Goal: Obtain resource: Download file/media

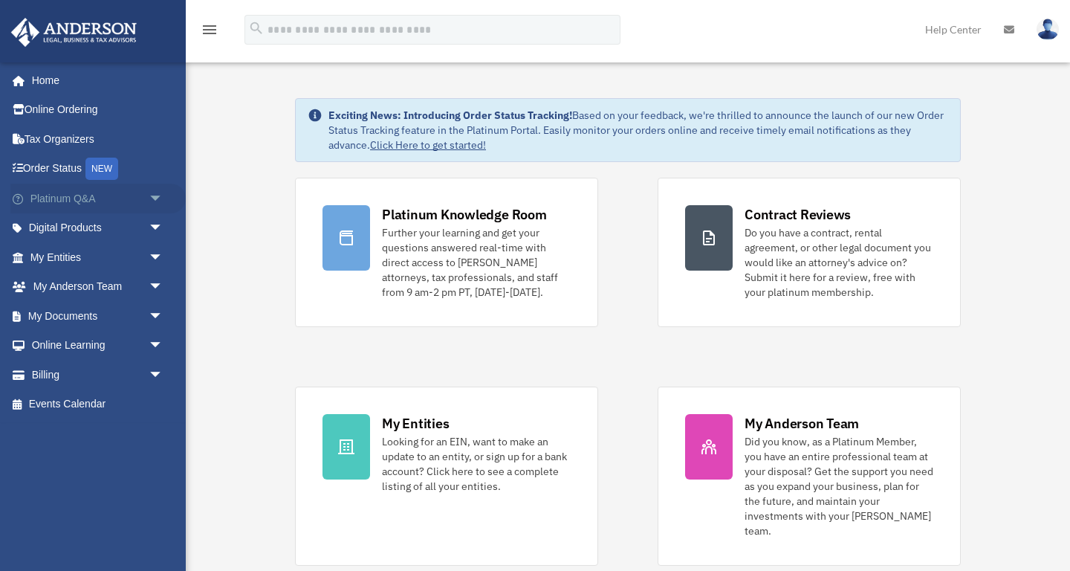
click at [159, 198] on span "arrow_drop_down" at bounding box center [164, 199] width 30 height 30
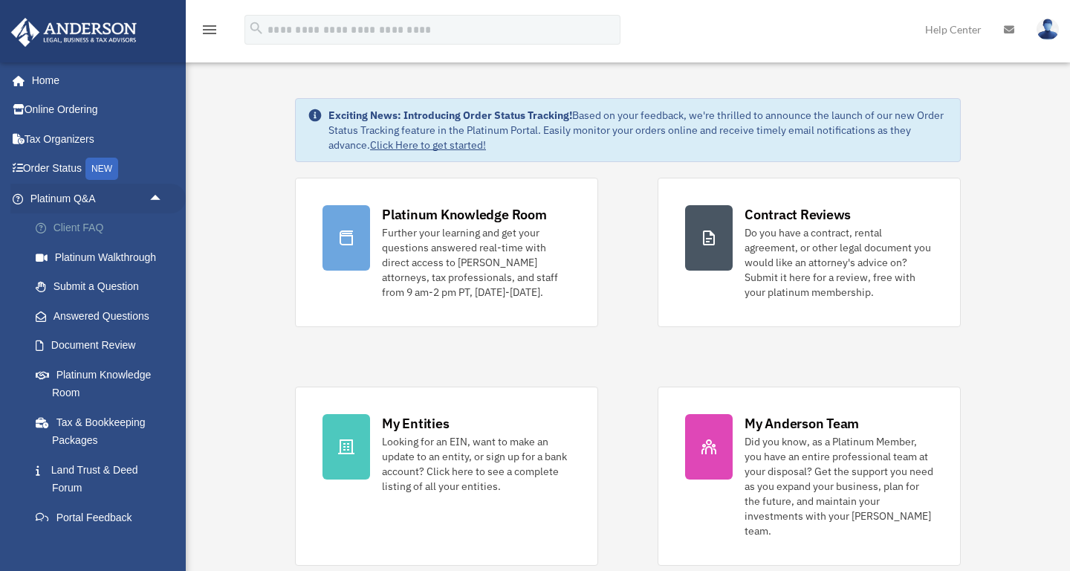
click at [62, 224] on link "Client FAQ" at bounding box center [103, 228] width 165 height 30
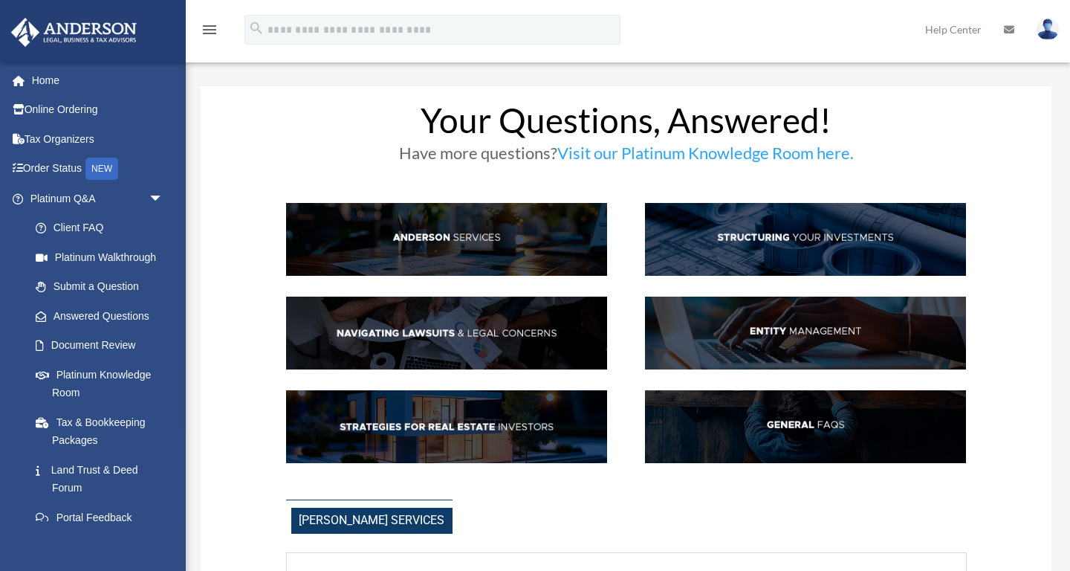
click at [785, 415] on img at bounding box center [806, 426] width 322 height 73
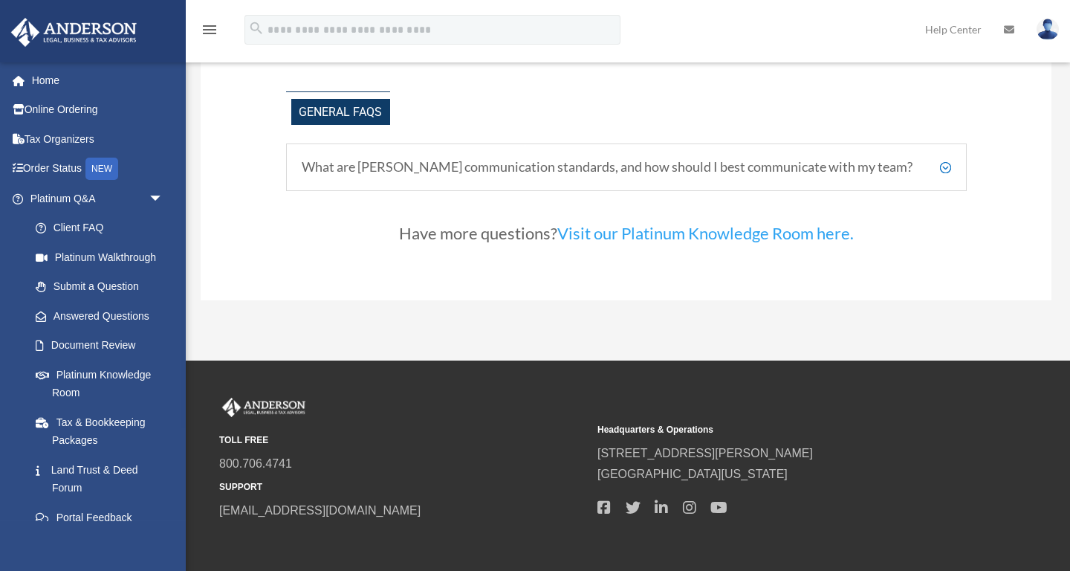
scroll to position [3088, 0]
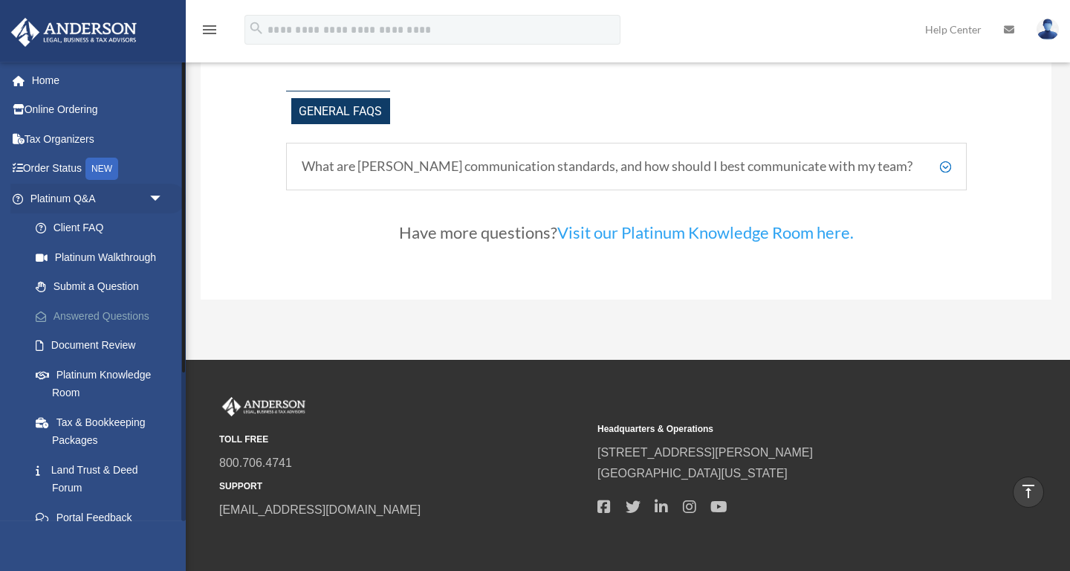
click at [125, 311] on link "Answered Questions" at bounding box center [103, 316] width 165 height 30
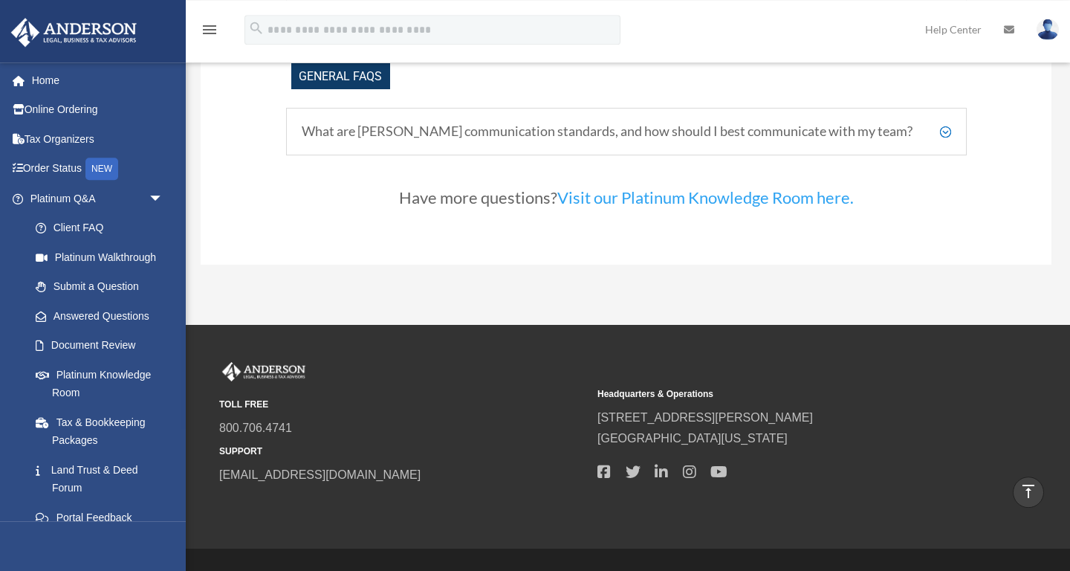
scroll to position [3155, 0]
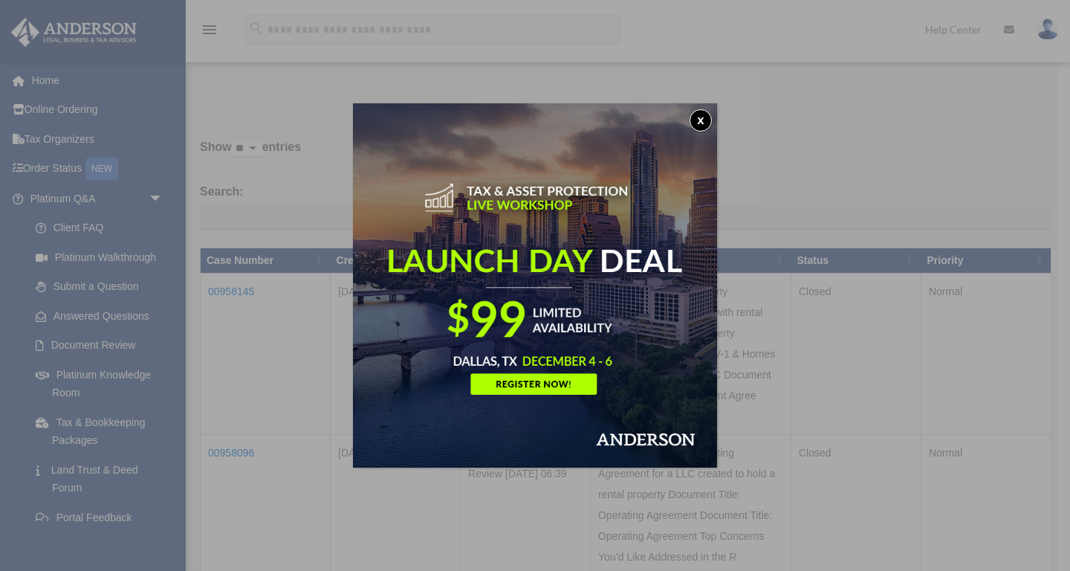
click at [697, 118] on button "x" at bounding box center [701, 120] width 22 height 22
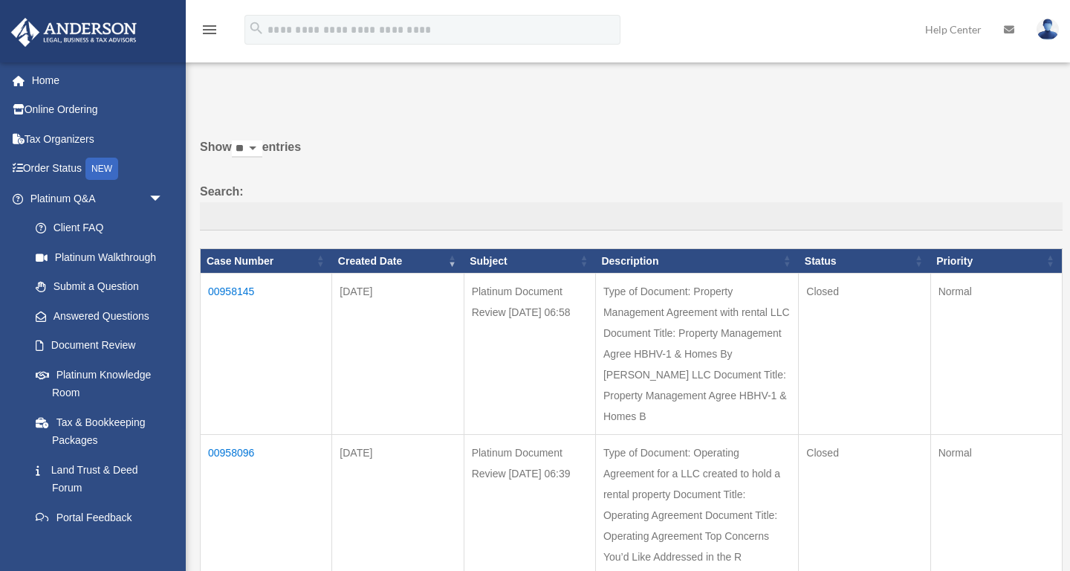
click at [227, 287] on td "00958145" at bounding box center [267, 353] width 132 height 161
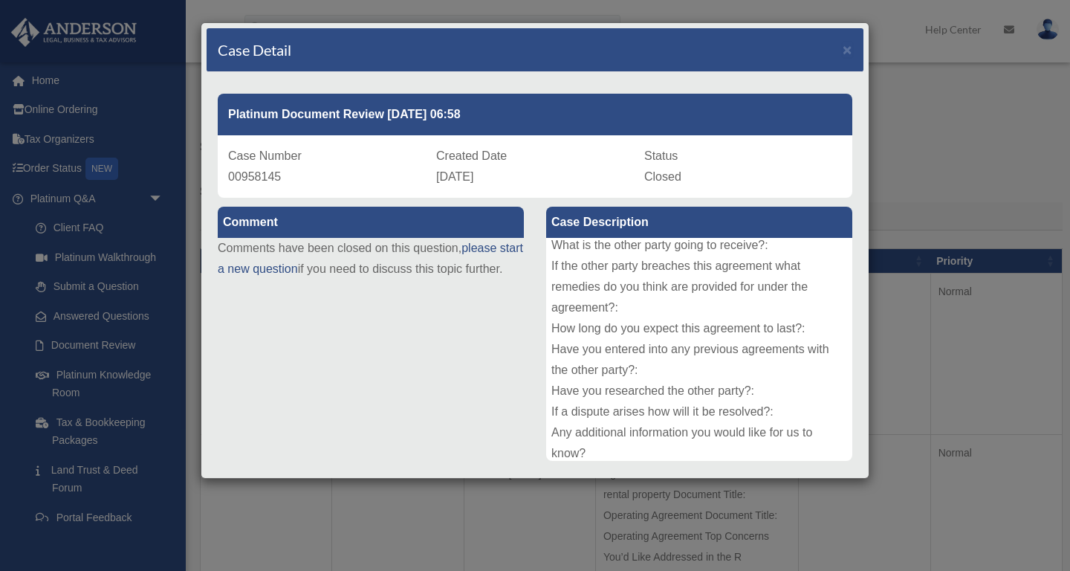
scroll to position [308, 0]
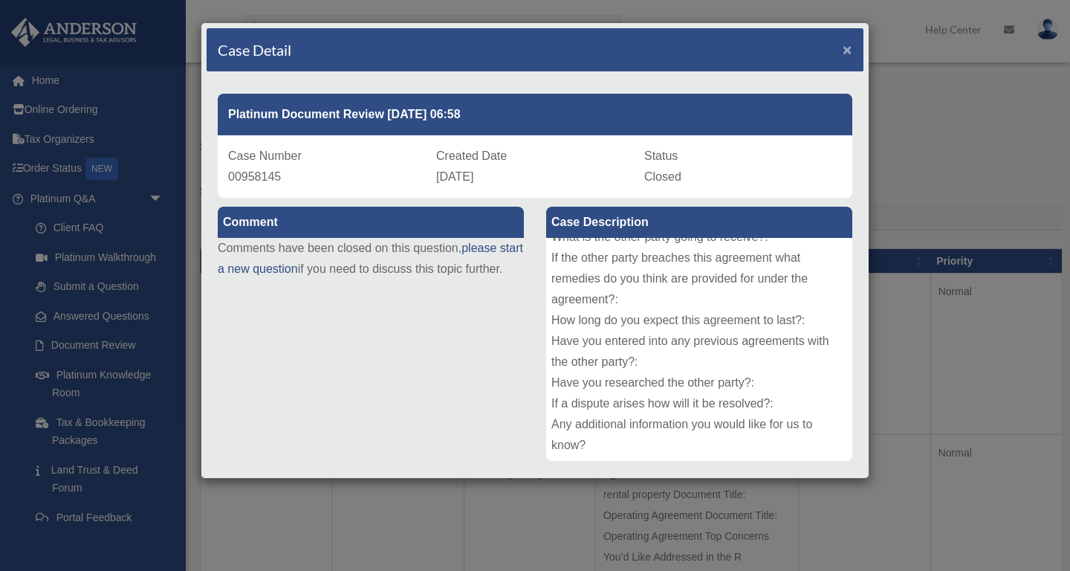
click at [849, 57] on span "×" at bounding box center [848, 49] width 10 height 17
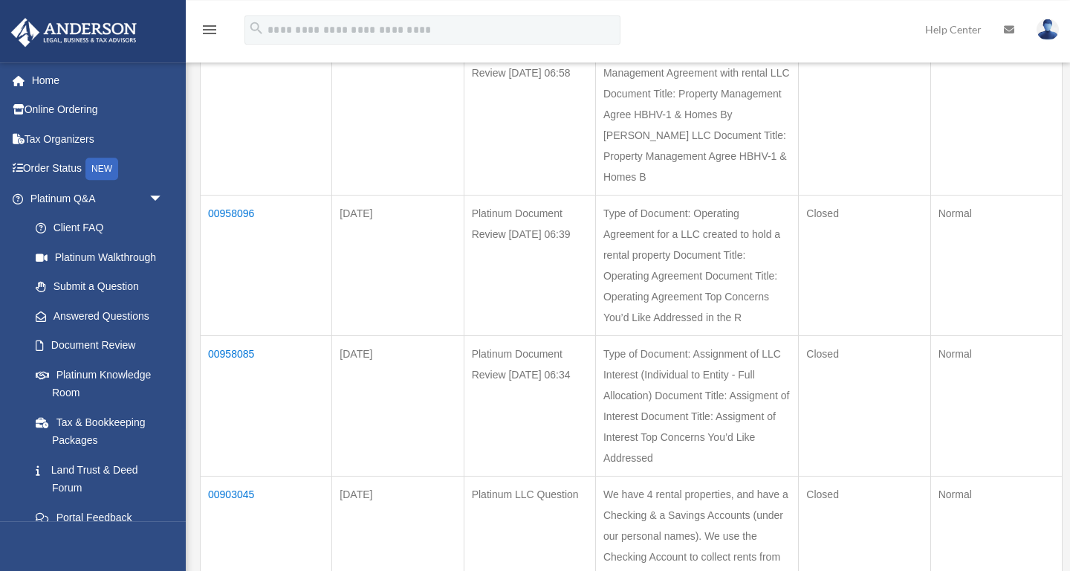
scroll to position [241, 0]
click at [88, 228] on link "Client FAQ" at bounding box center [103, 228] width 165 height 30
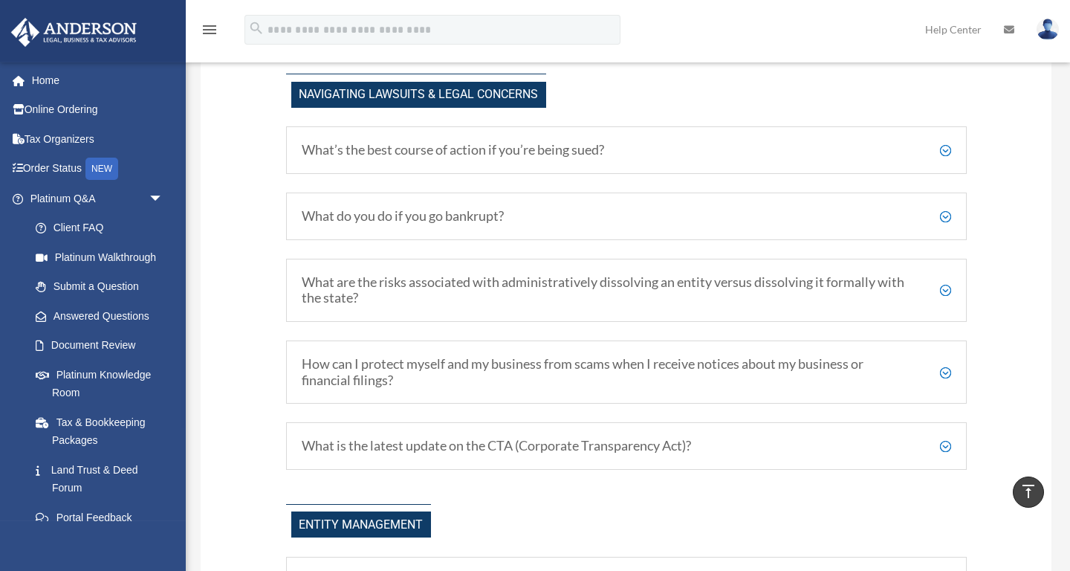
scroll to position [1284, 0]
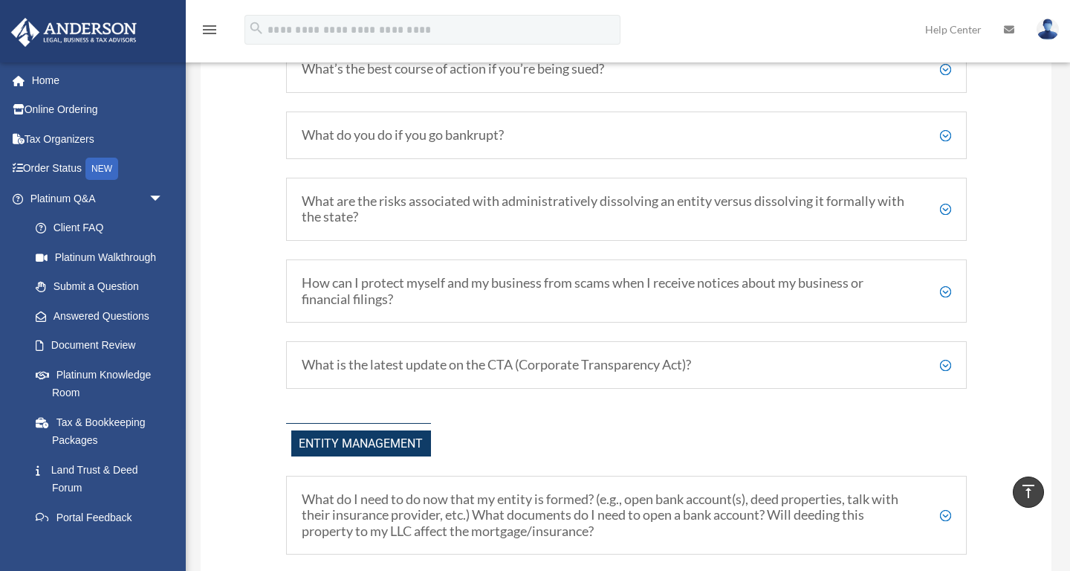
click at [525, 362] on h5 "What is the latest update on the CTA (Corporate Transparency Act)?" at bounding box center [626, 365] width 649 height 16
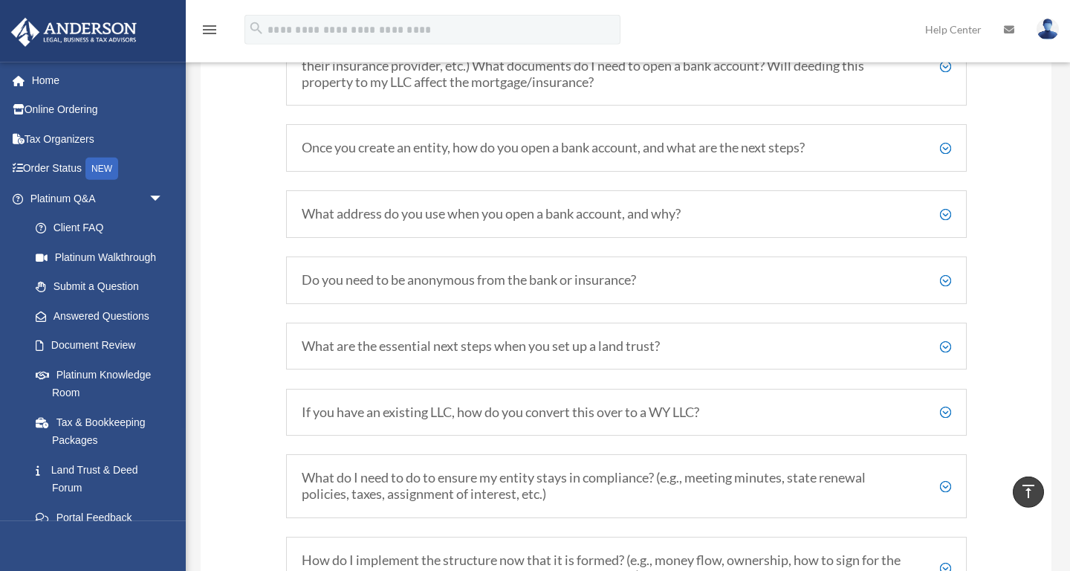
scroll to position [1846, 0]
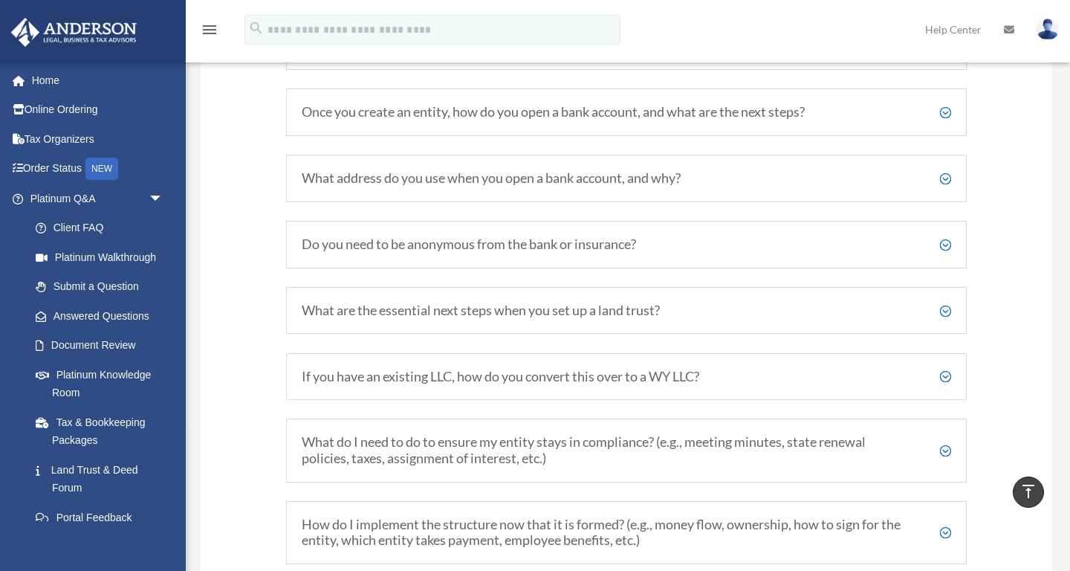
click at [946, 448] on h5 "What do I need to do to ensure my entity stays in compliance? (e.g., meeting mi…" at bounding box center [626, 450] width 649 height 32
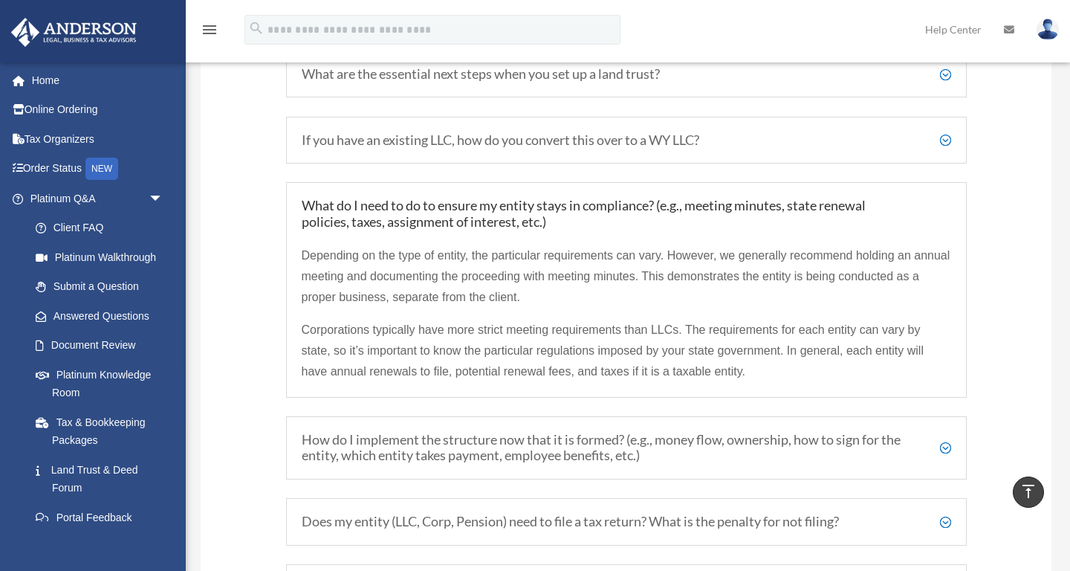
scroll to position [2087, 0]
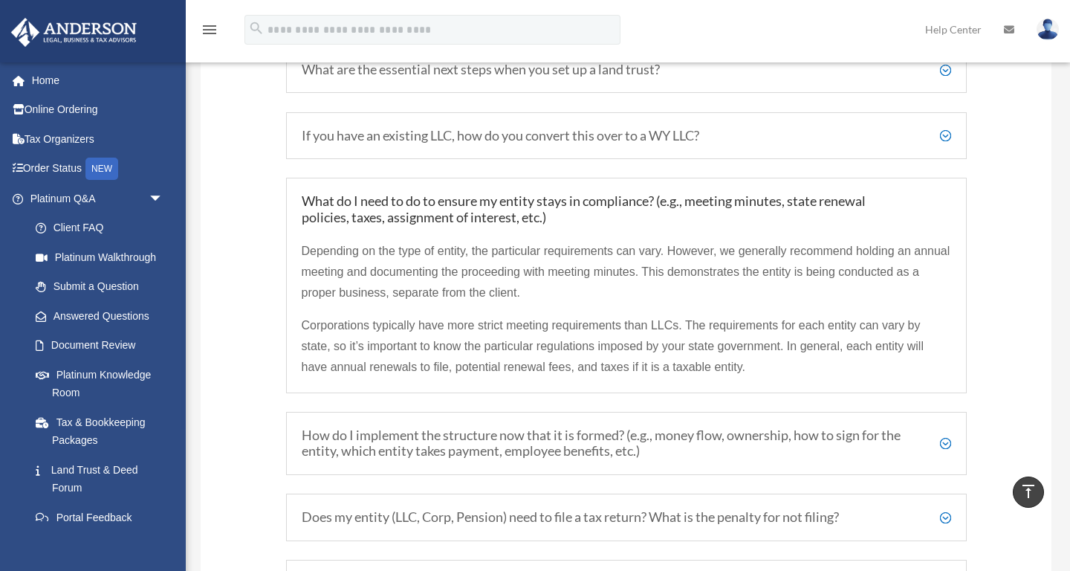
click at [947, 447] on h5 "How do I implement the structure now that it is formed? (e.g., money flow, owne…" at bounding box center [626, 443] width 649 height 32
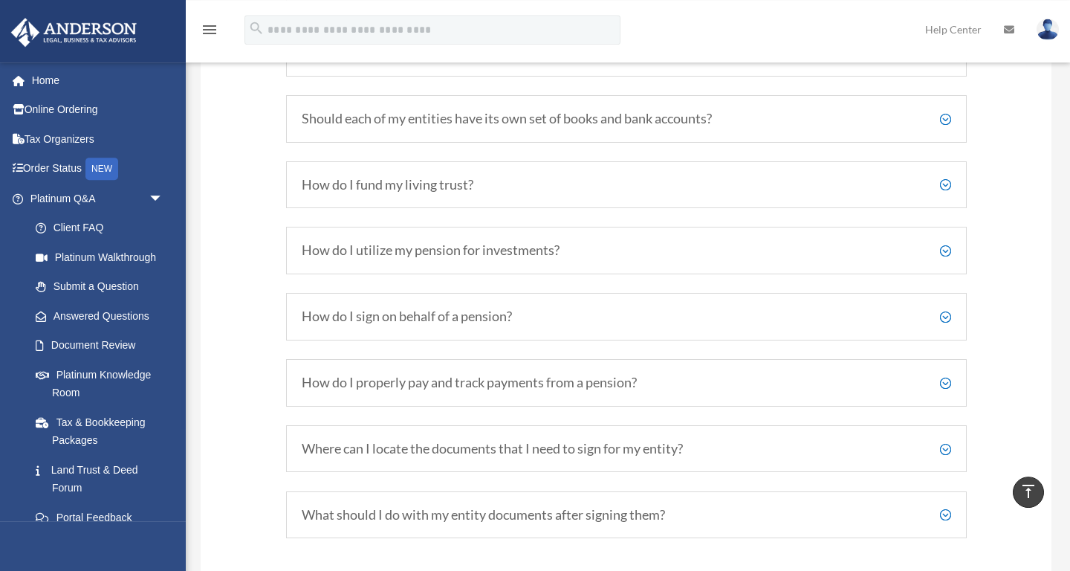
scroll to position [2568, 0]
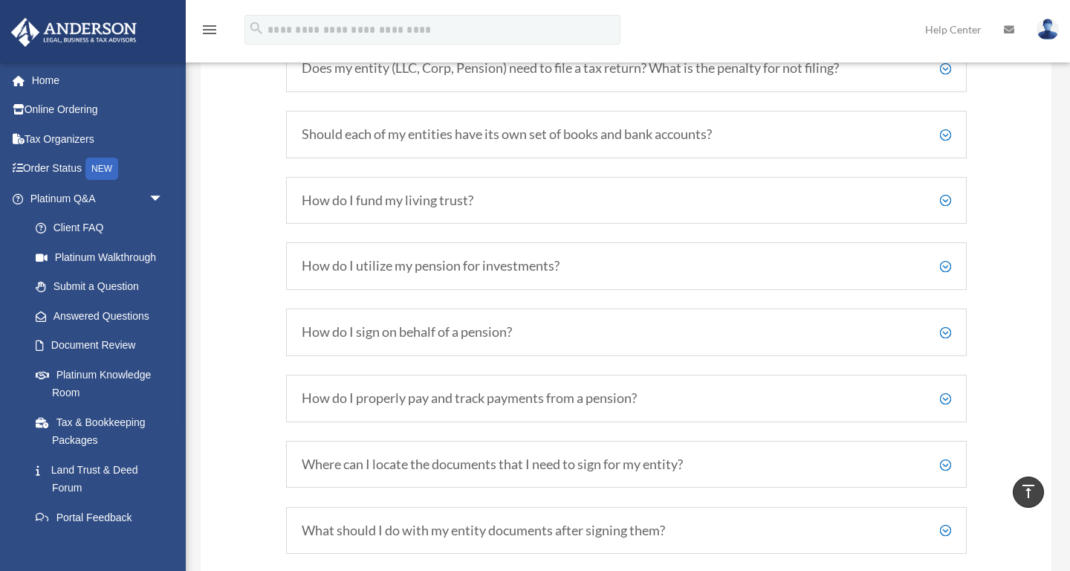
click at [942, 330] on h5 "How do I sign on behalf of a pension?" at bounding box center [626, 332] width 649 height 16
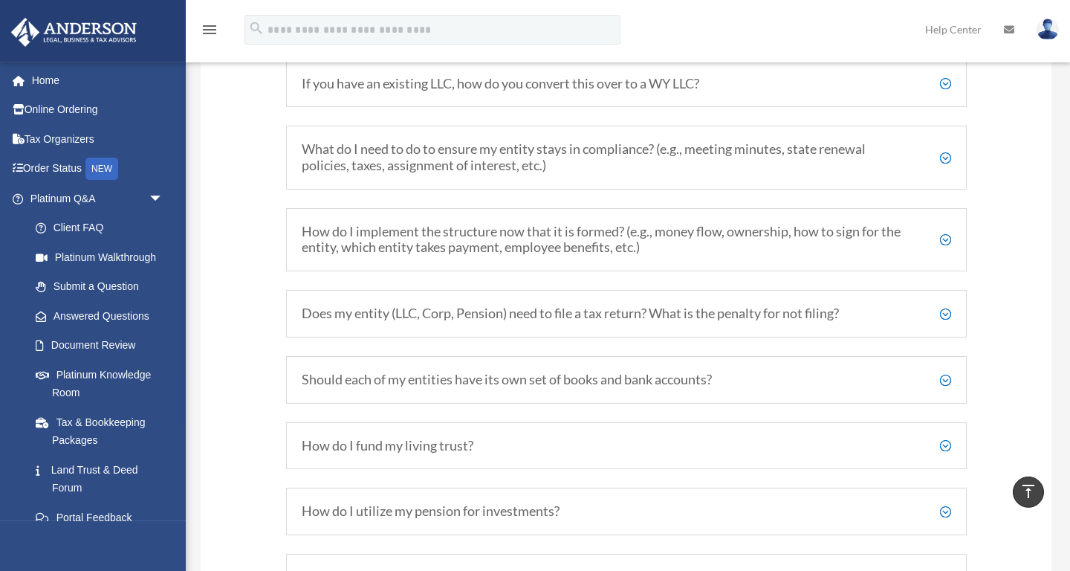
scroll to position [2087, 0]
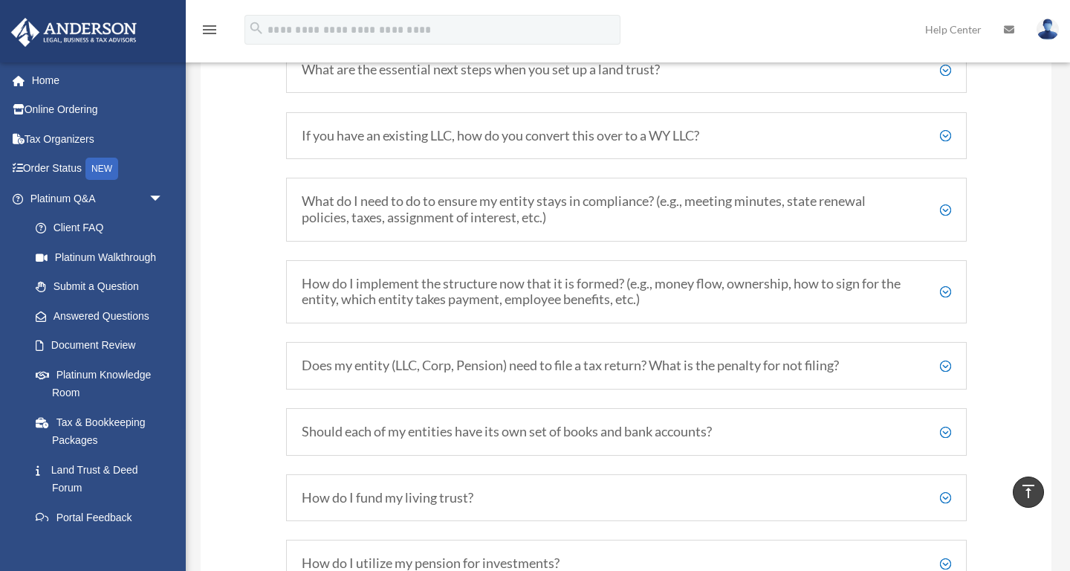
click at [943, 294] on h5 "How do I implement the structure now that it is formed? (e.g., money flow, owne…" at bounding box center [626, 292] width 649 height 32
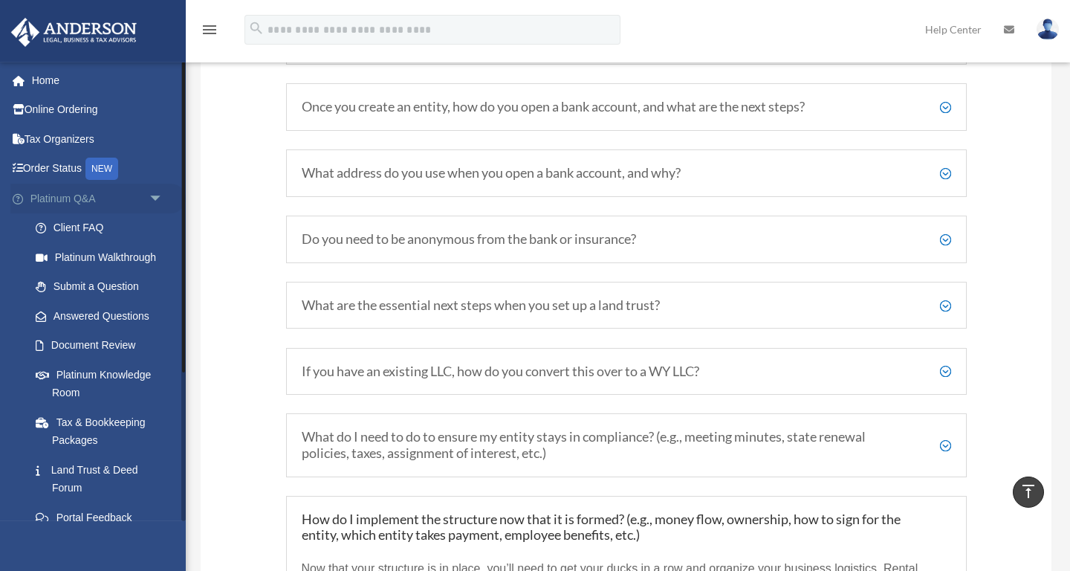
scroll to position [1846, 0]
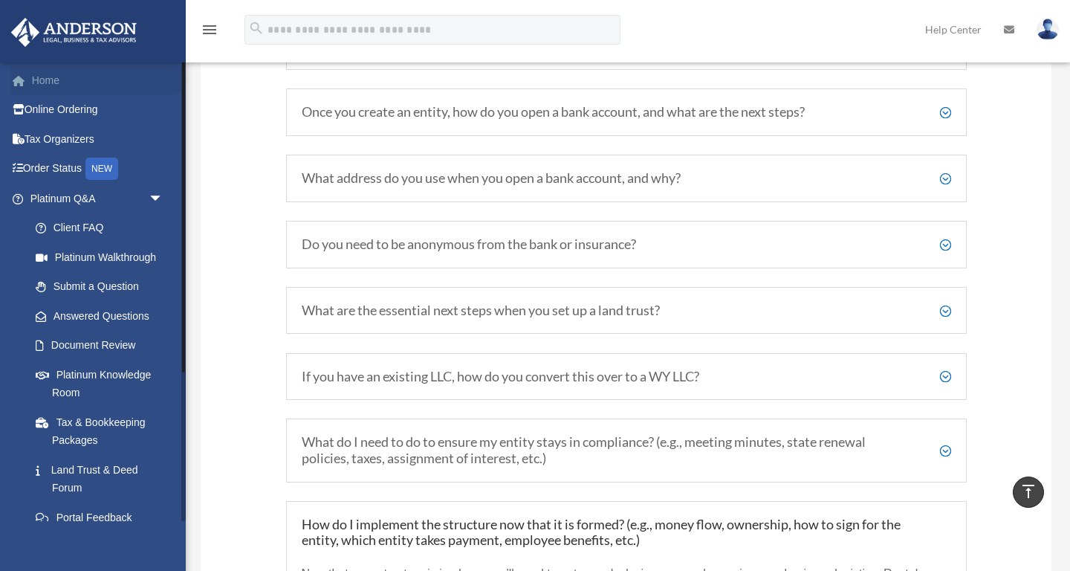
click at [61, 85] on link "Home" at bounding box center [97, 80] width 175 height 30
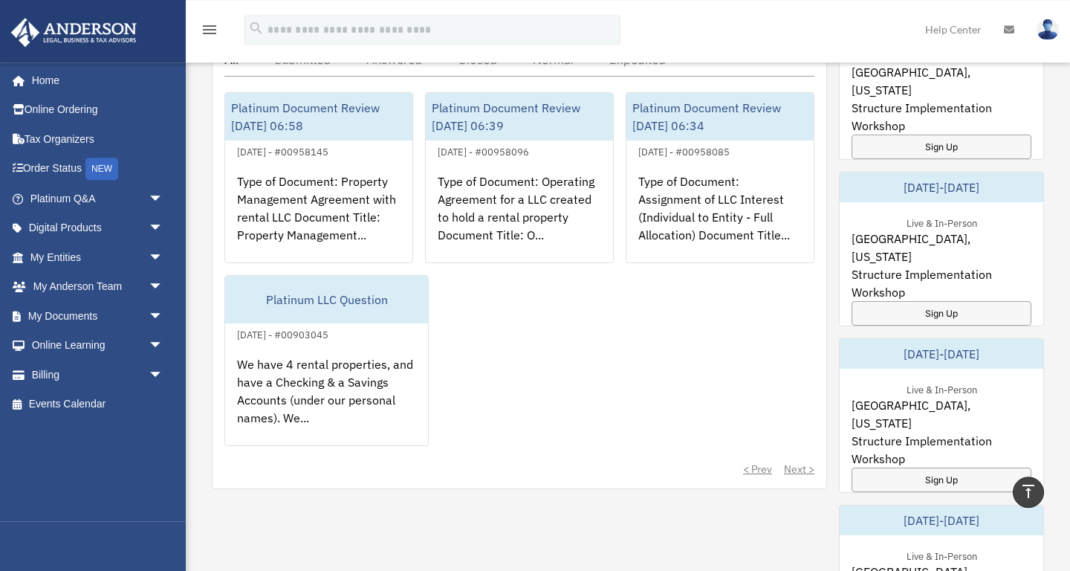
scroll to position [642, 0]
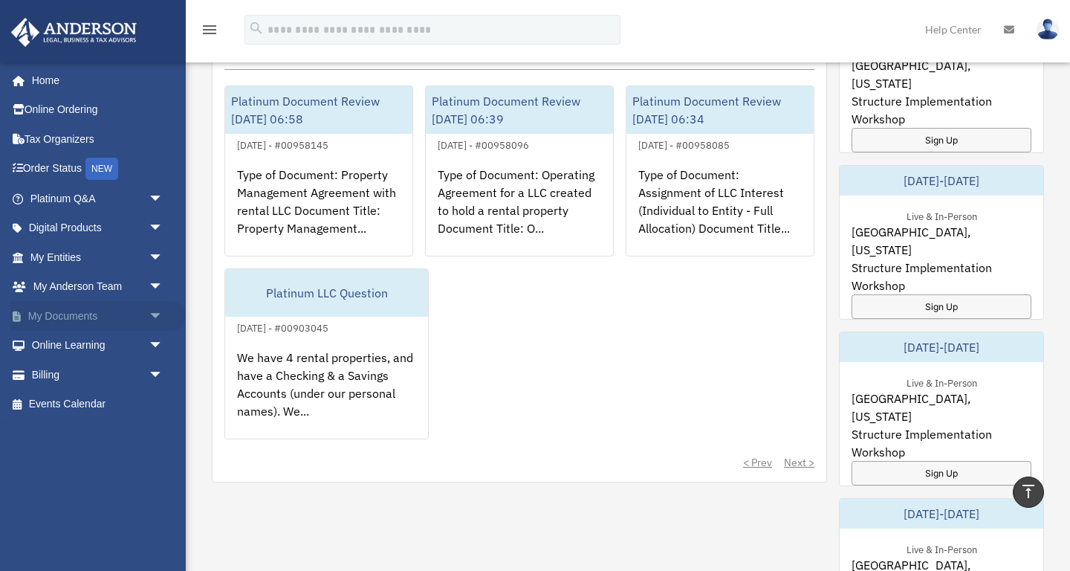
click at [161, 312] on span "arrow_drop_down" at bounding box center [164, 316] width 30 height 30
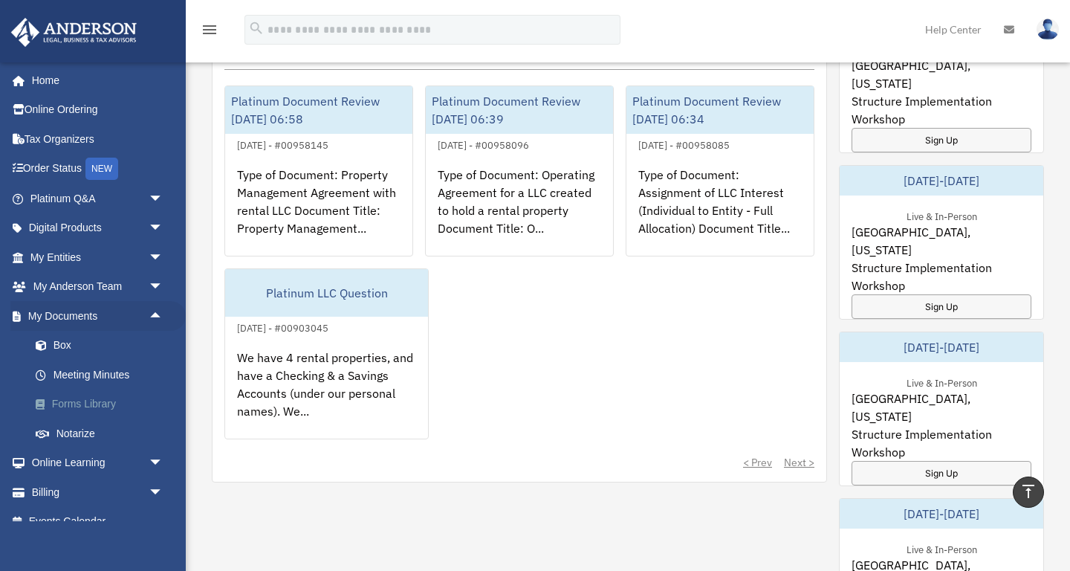
click at [85, 402] on link "Forms Library" at bounding box center [103, 404] width 165 height 30
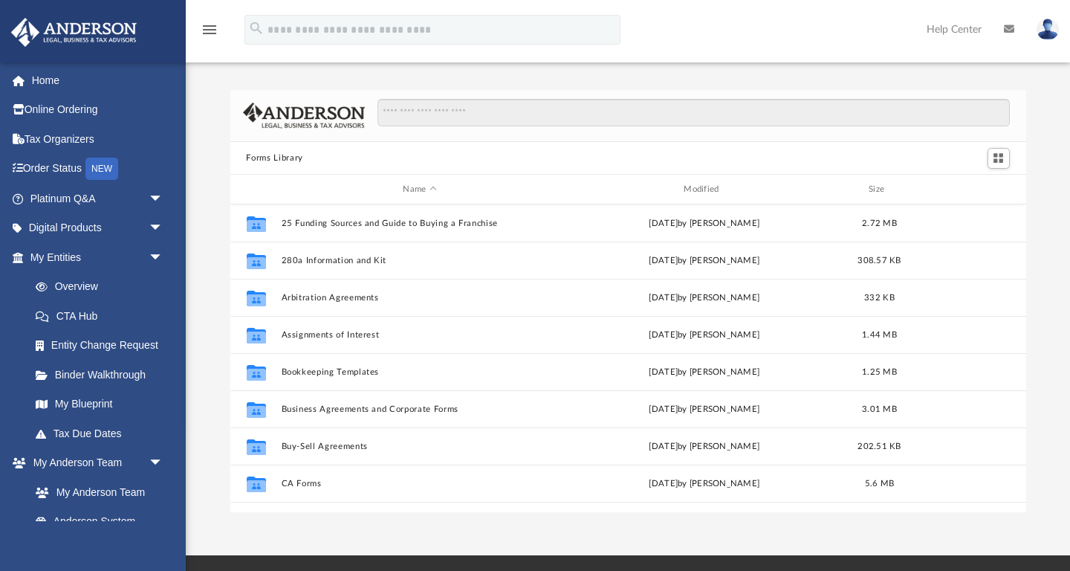
scroll to position [337, 796]
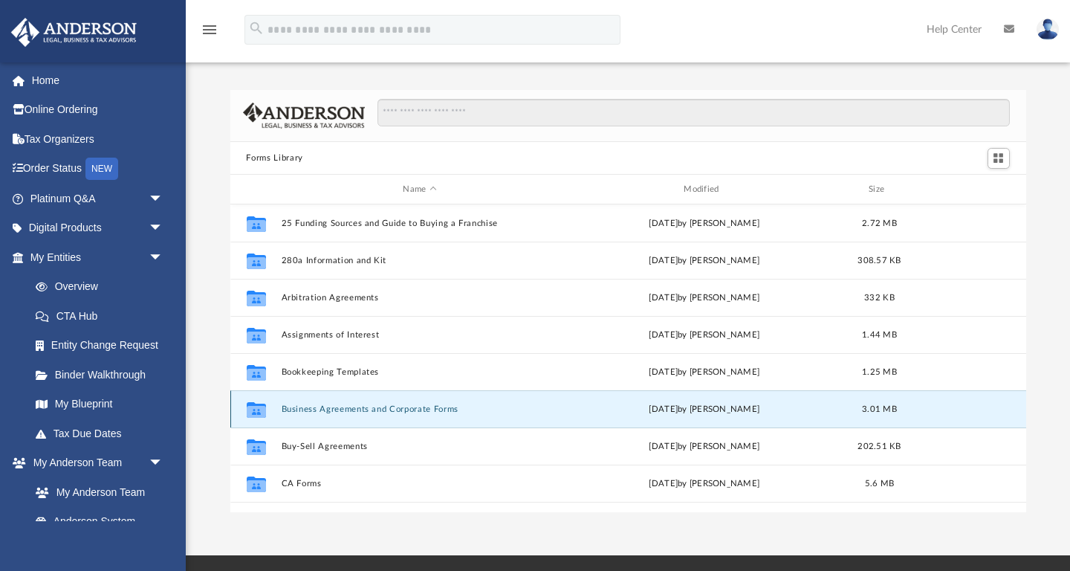
click at [392, 408] on button "Business Agreements and Corporate Forms" at bounding box center [420, 409] width 278 height 10
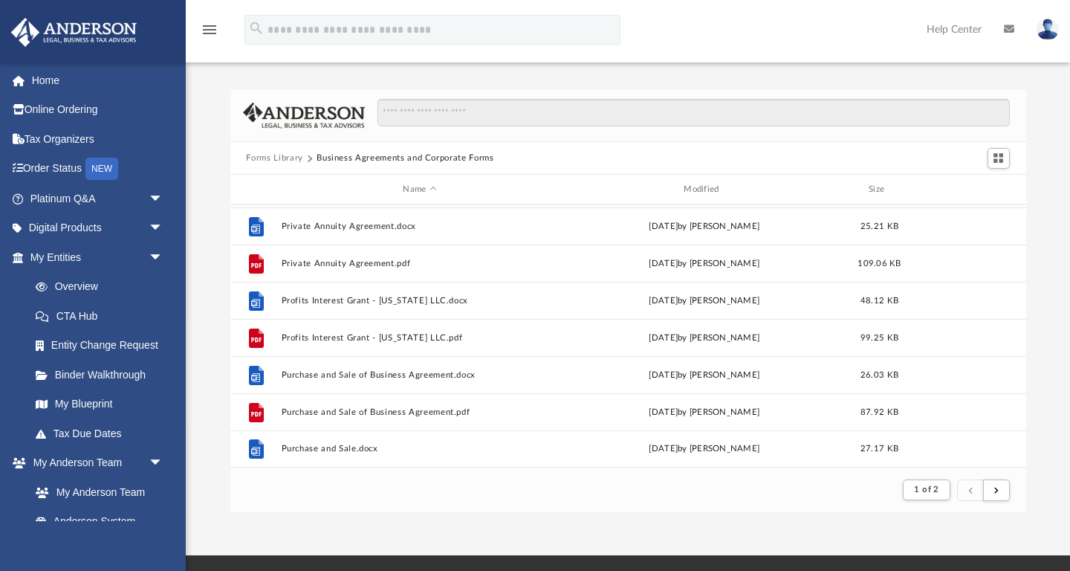
scroll to position [1595, 0]
click at [994, 489] on button "submit" at bounding box center [996, 490] width 27 height 22
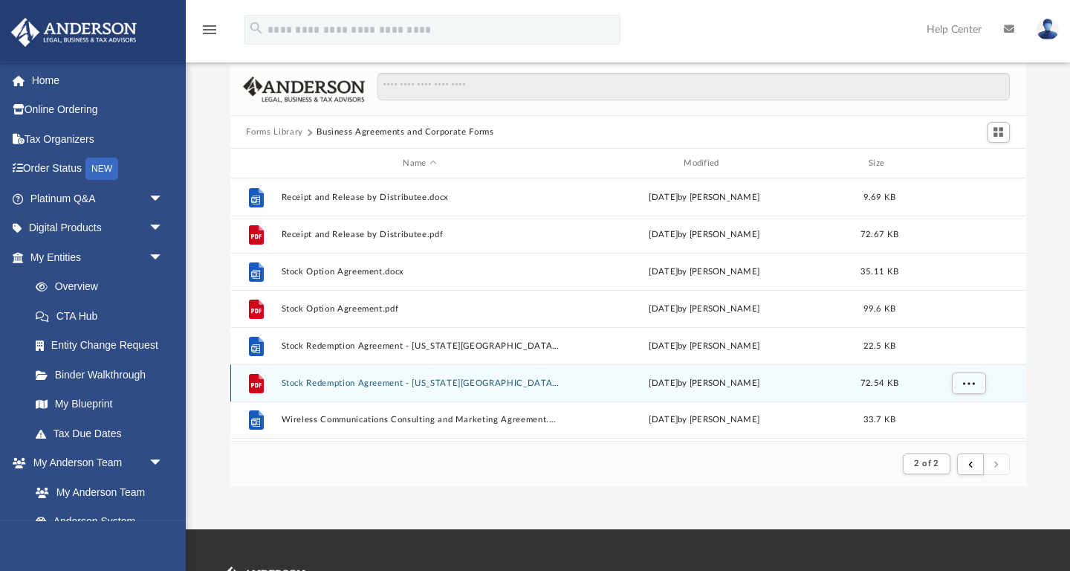
scroll to position [0, 0]
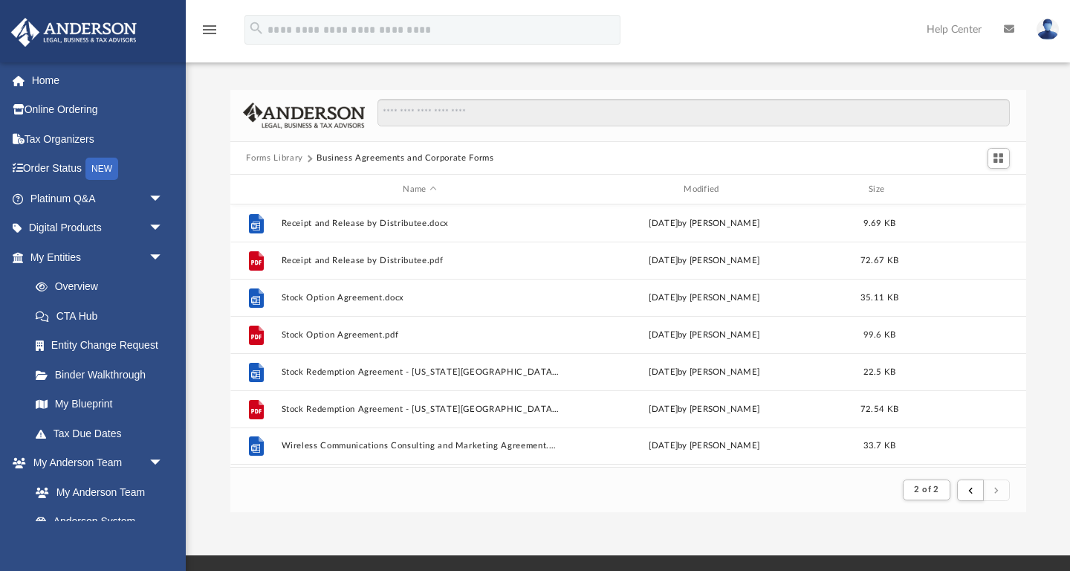
click at [273, 158] on button "Forms Library" at bounding box center [274, 158] width 56 height 13
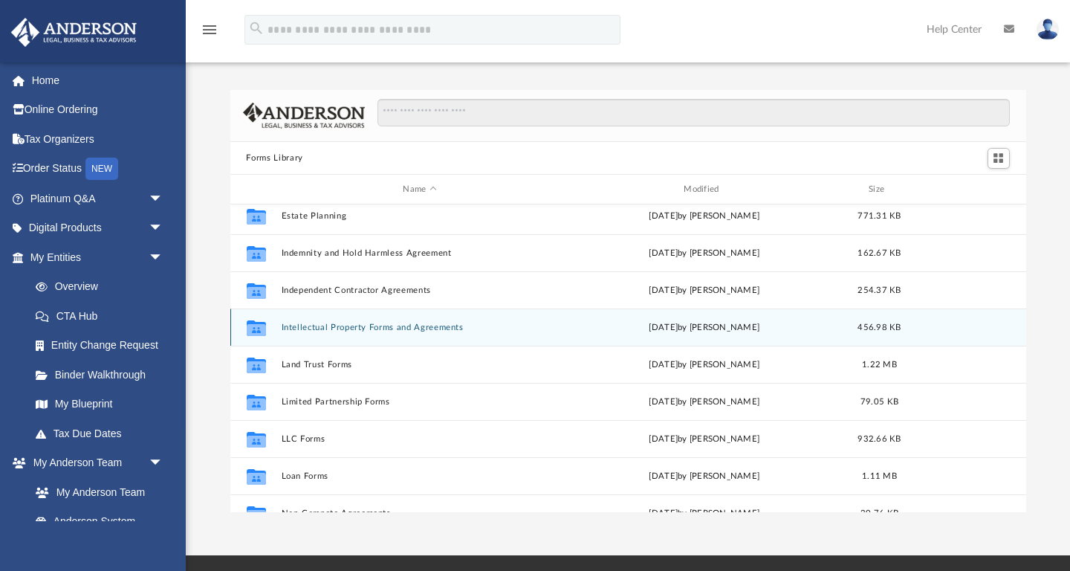
scroll to position [540, 0]
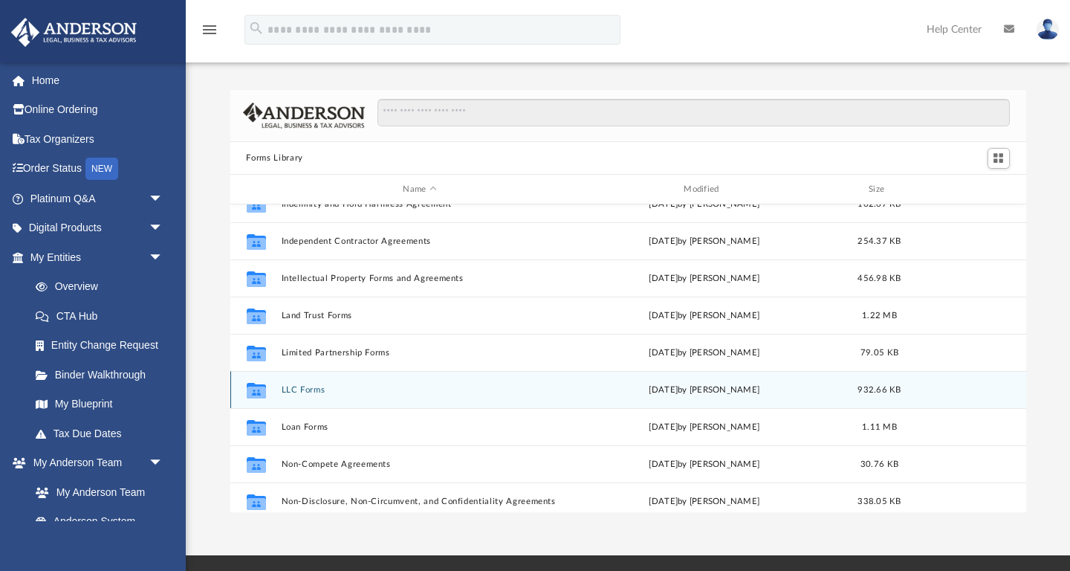
click at [291, 382] on div "Collaborated Folder LLC Forms [DATE] by [PERSON_NAME] 932.66 KB" at bounding box center [628, 389] width 796 height 37
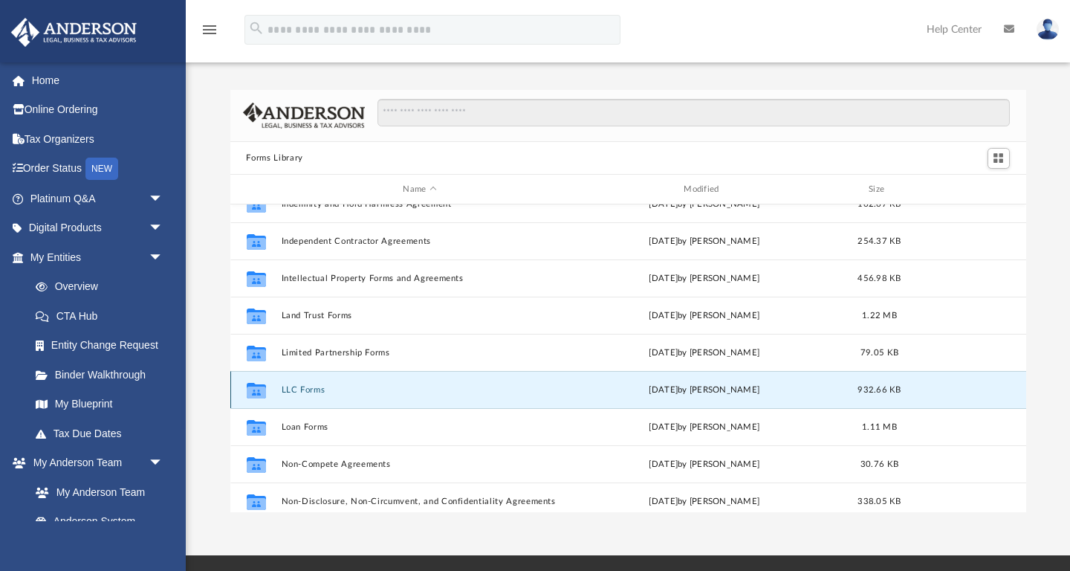
click at [291, 387] on button "LLC Forms" at bounding box center [420, 390] width 278 height 10
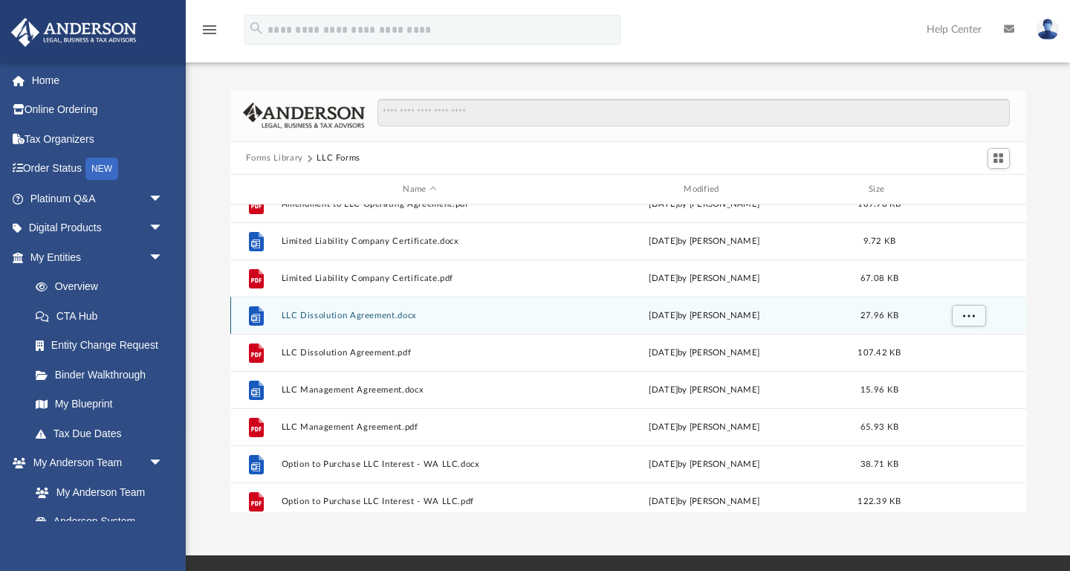
scroll to position [147, 0]
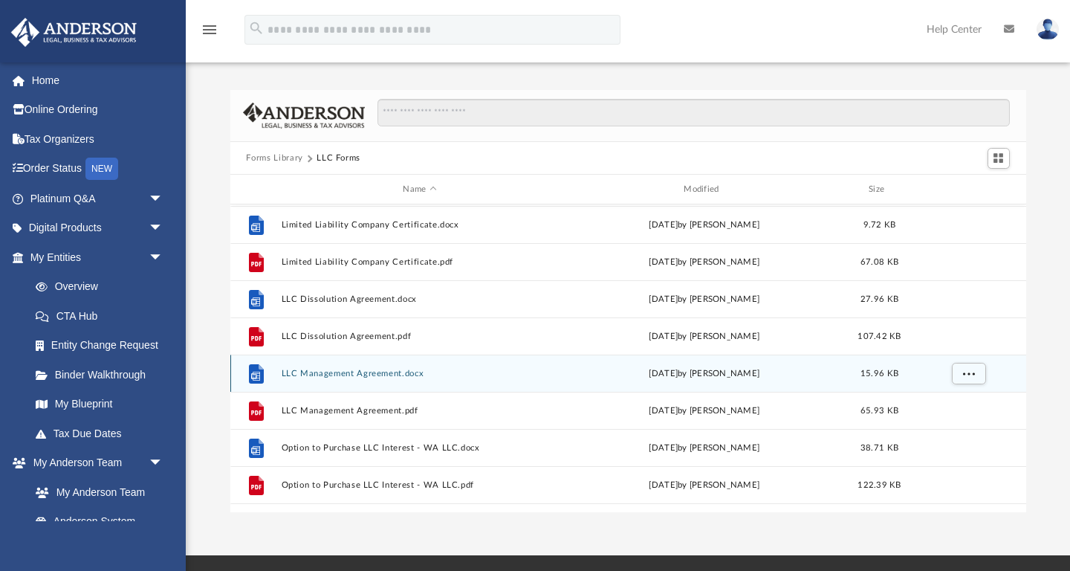
click at [382, 372] on button "LLC Management Agreement.docx" at bounding box center [420, 374] width 278 height 10
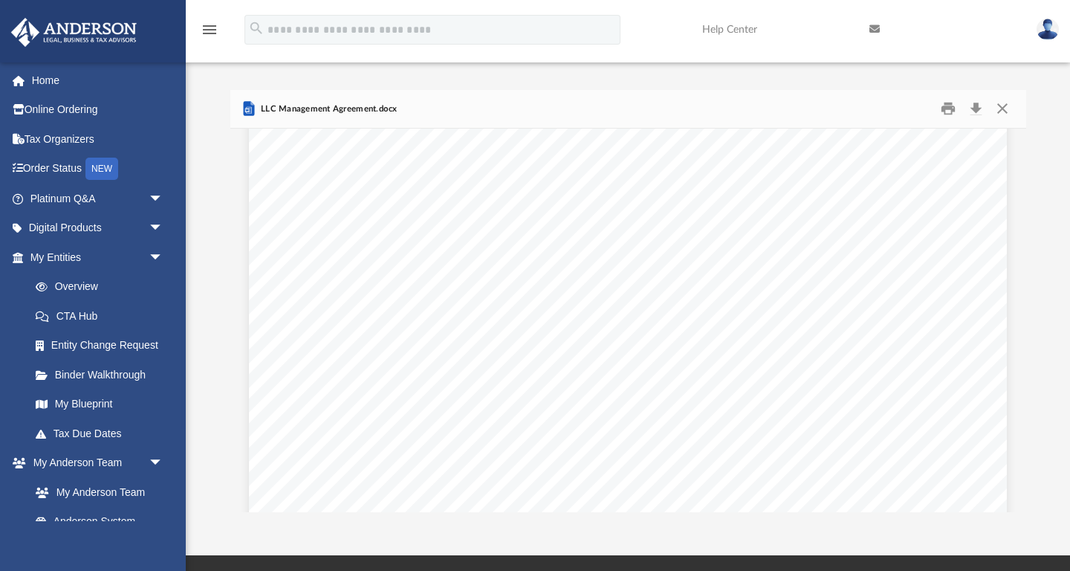
scroll to position [192, 0]
click at [998, 108] on button "Close" at bounding box center [1002, 108] width 27 height 23
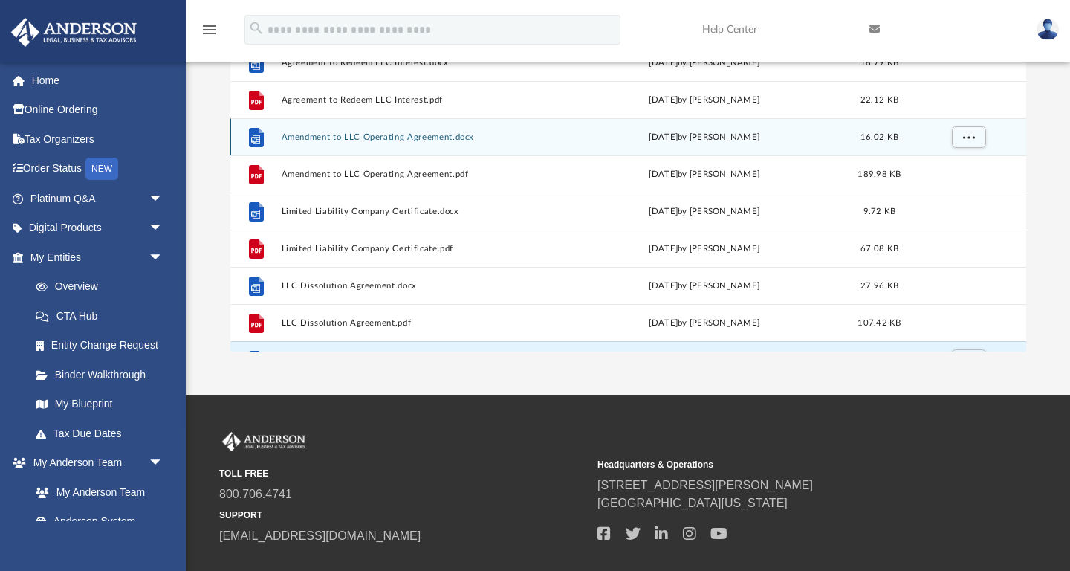
scroll to position [0, 0]
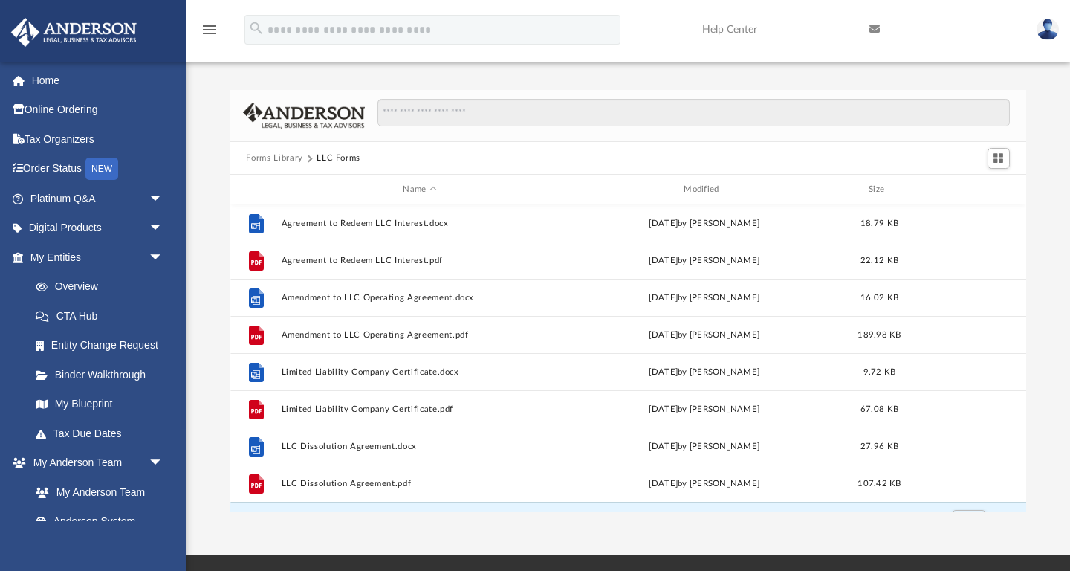
click at [285, 156] on button "Forms Library" at bounding box center [274, 158] width 56 height 13
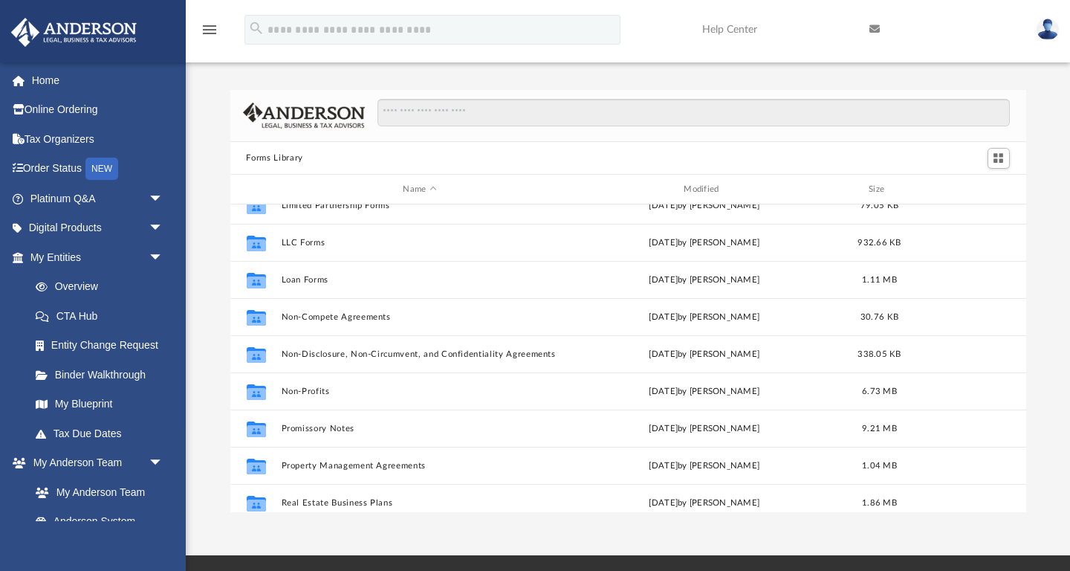
scroll to position [736, 0]
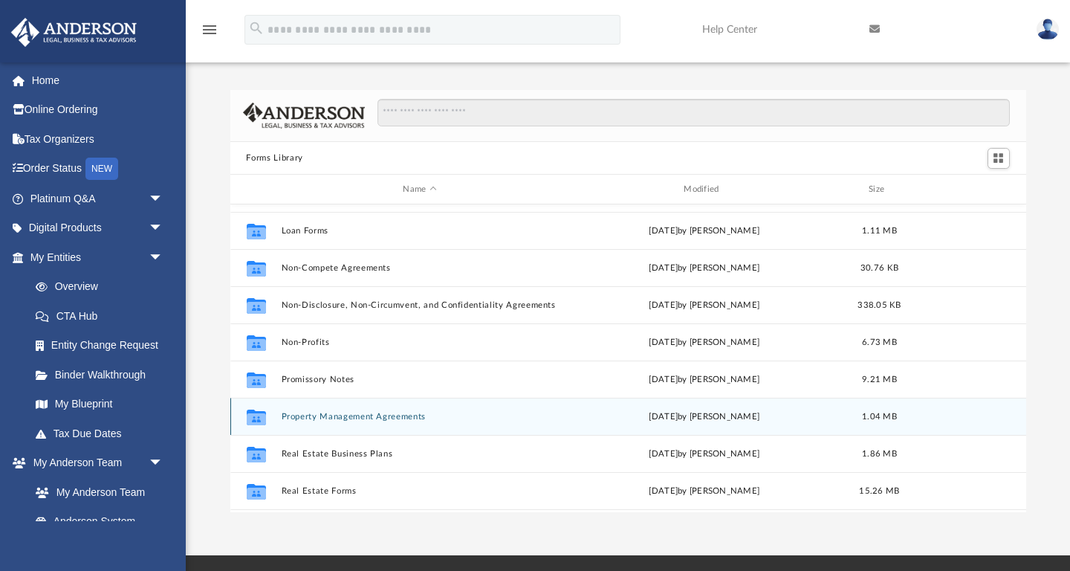
click at [357, 416] on button "Property Management Agreements" at bounding box center [420, 417] width 278 height 10
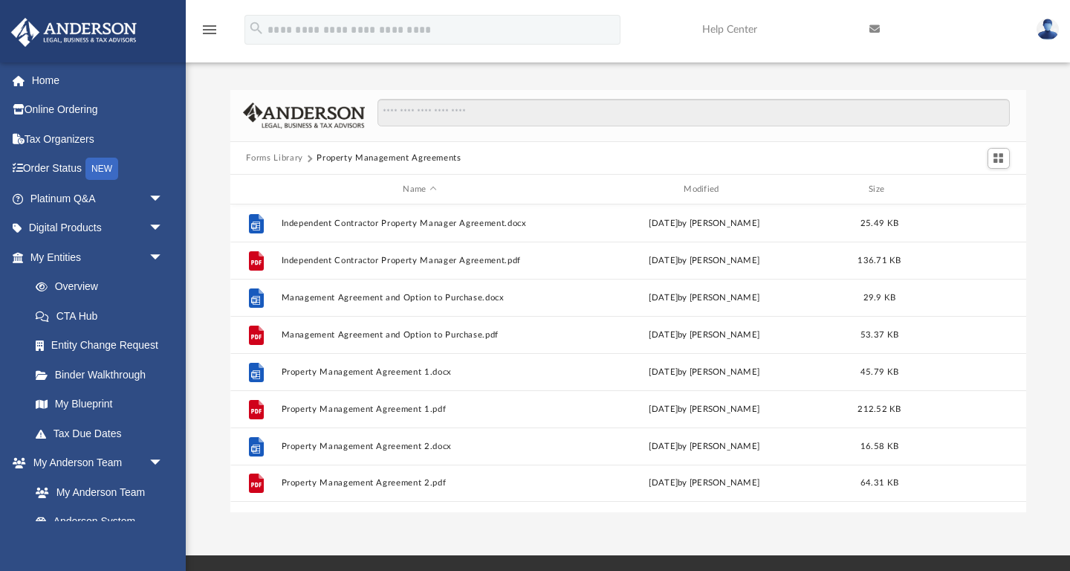
scroll to position [0, 0]
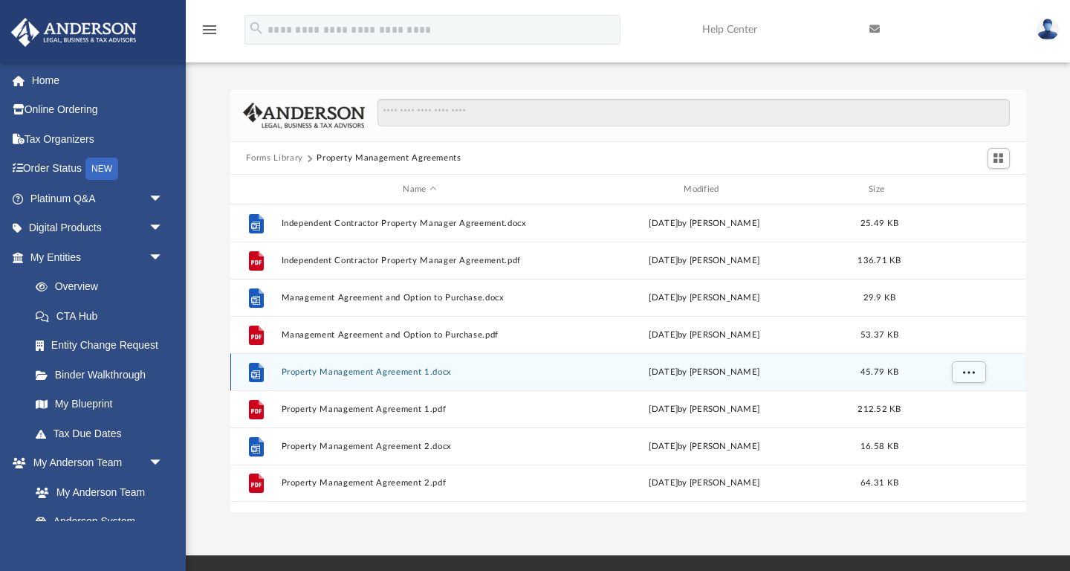
click at [371, 372] on button "Property Management Agreement 1.docx" at bounding box center [420, 372] width 278 height 10
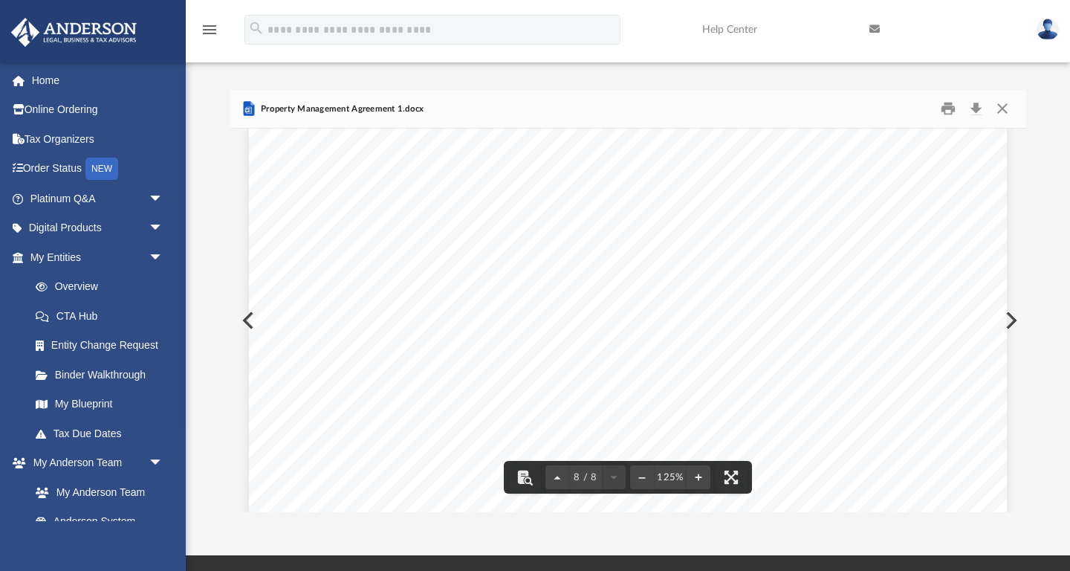
scroll to position [7120, 0]
click at [1010, 110] on button "Close" at bounding box center [1002, 108] width 27 height 23
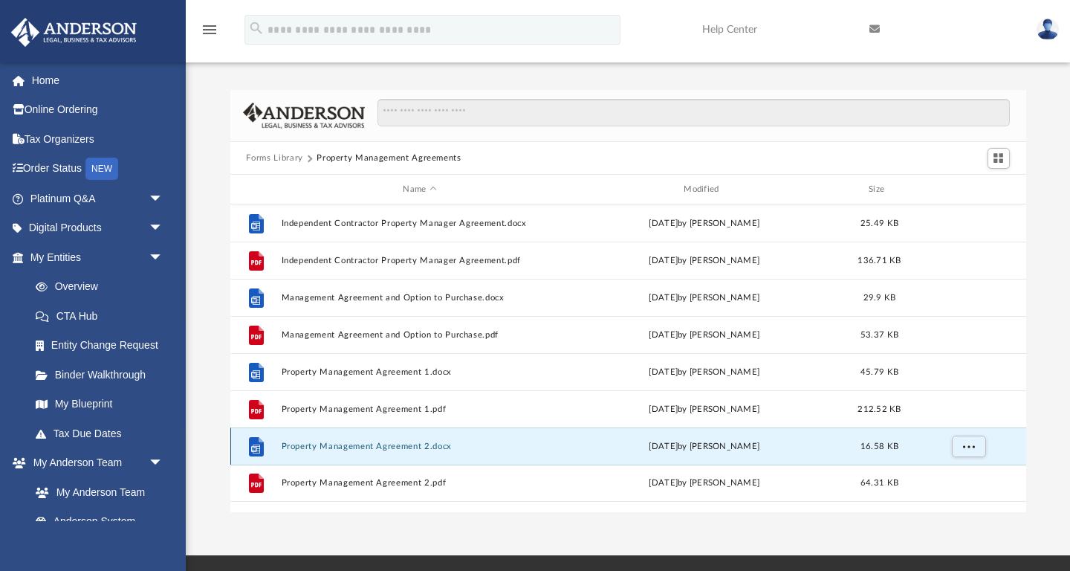
click at [426, 447] on button "Property Management Agreement 2.docx" at bounding box center [420, 446] width 278 height 10
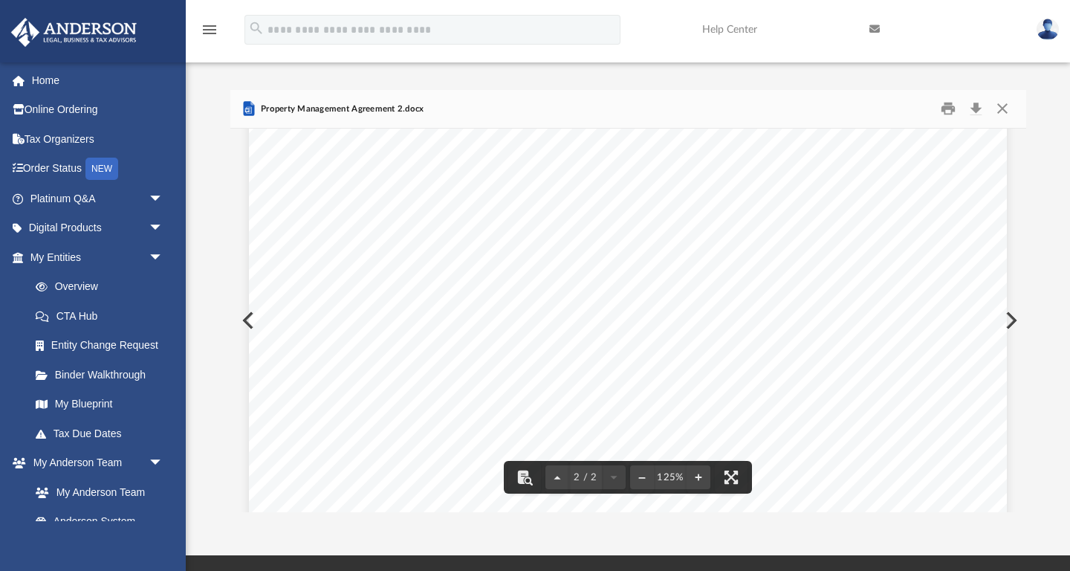
scroll to position [1622, 0]
click at [1004, 106] on button "Close" at bounding box center [1002, 108] width 27 height 23
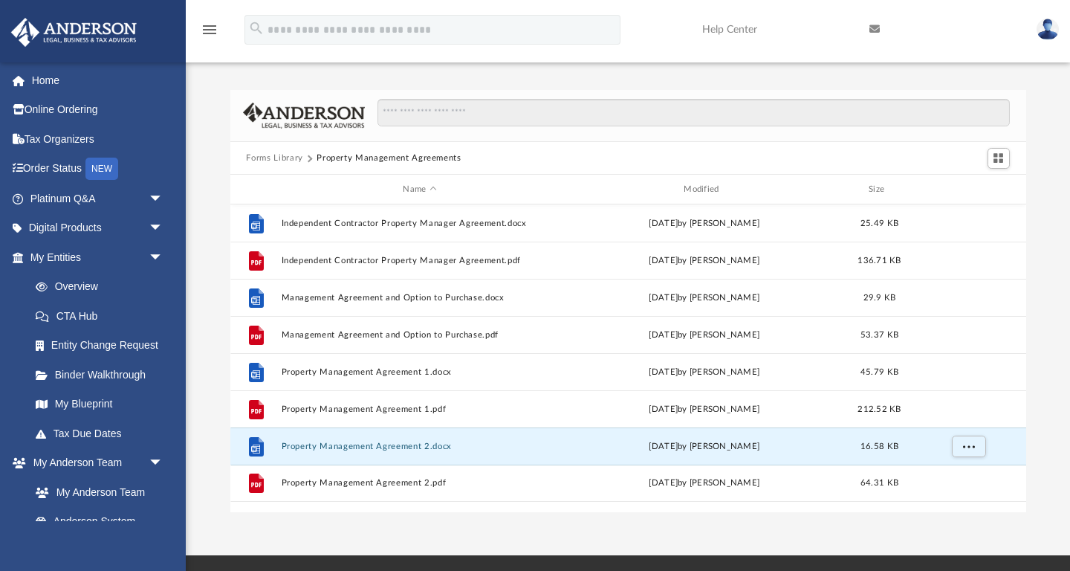
click at [1045, 28] on img at bounding box center [1048, 30] width 22 height 22
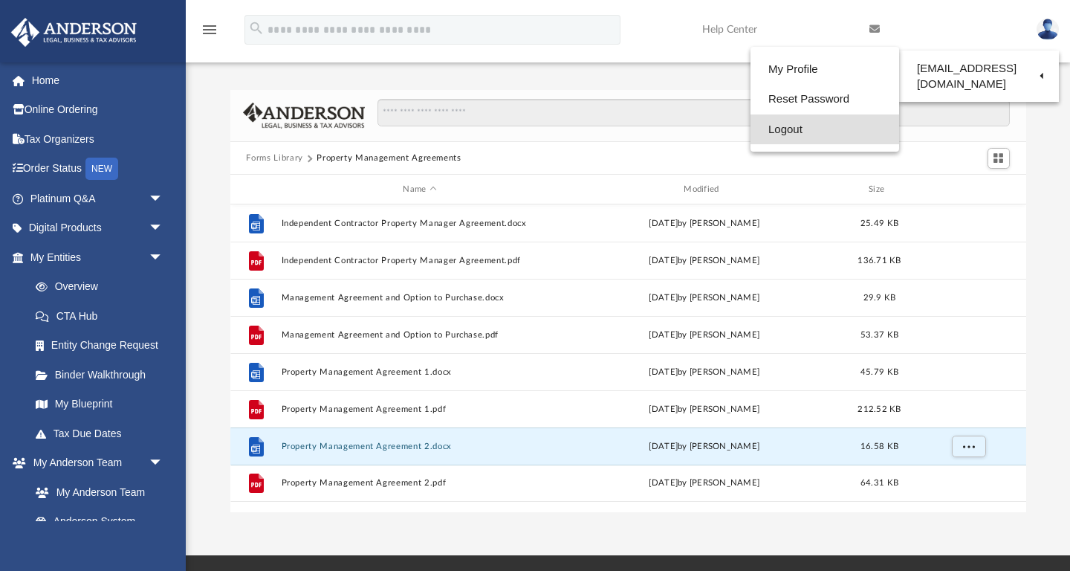
click at [751, 131] on link "Logout" at bounding box center [825, 129] width 149 height 30
